Goal: Task Accomplishment & Management: Manage account settings

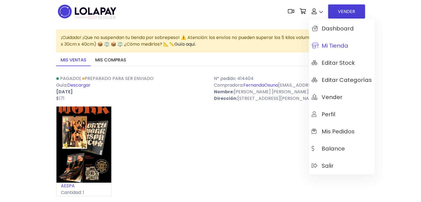
click at [324, 46] on span "Mi tienda" at bounding box center [330, 46] width 37 height 6
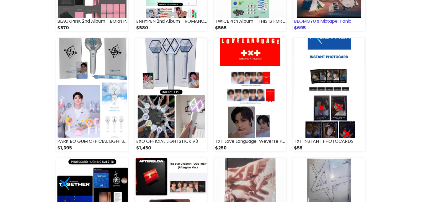
scroll to position [177, 0]
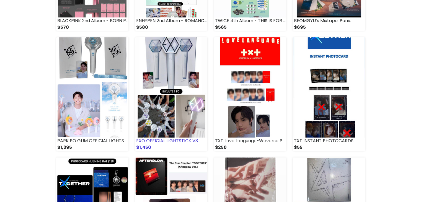
click at [185, 103] on img at bounding box center [171, 87] width 72 height 100
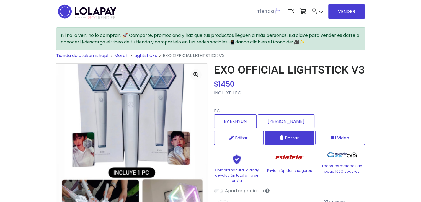
click at [277, 136] on button "Borrar" at bounding box center [290, 138] width 50 height 14
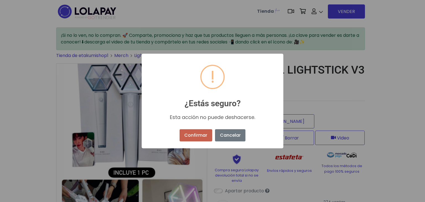
click at [195, 135] on button "Confirmar" at bounding box center [196, 135] width 33 height 12
